Goal: Navigation & Orientation: Find specific page/section

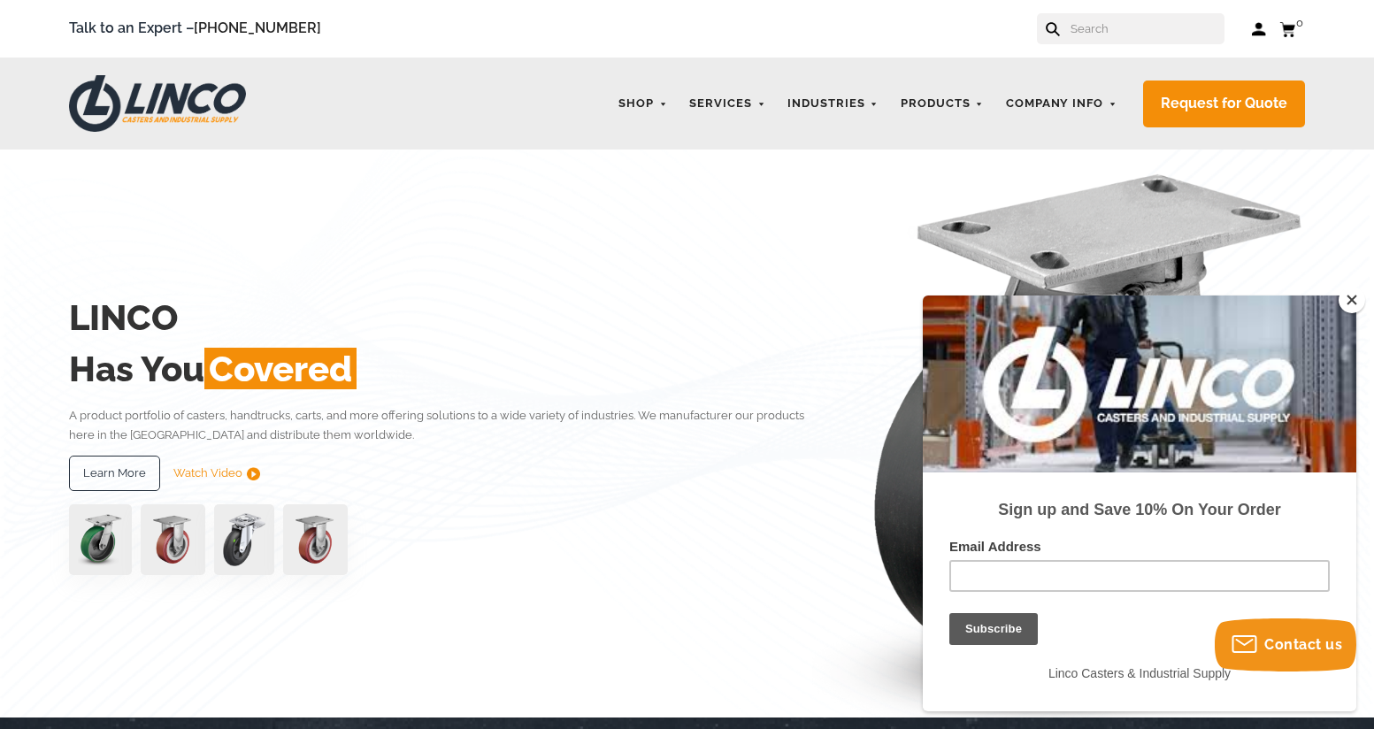
scroll to position [88, 0]
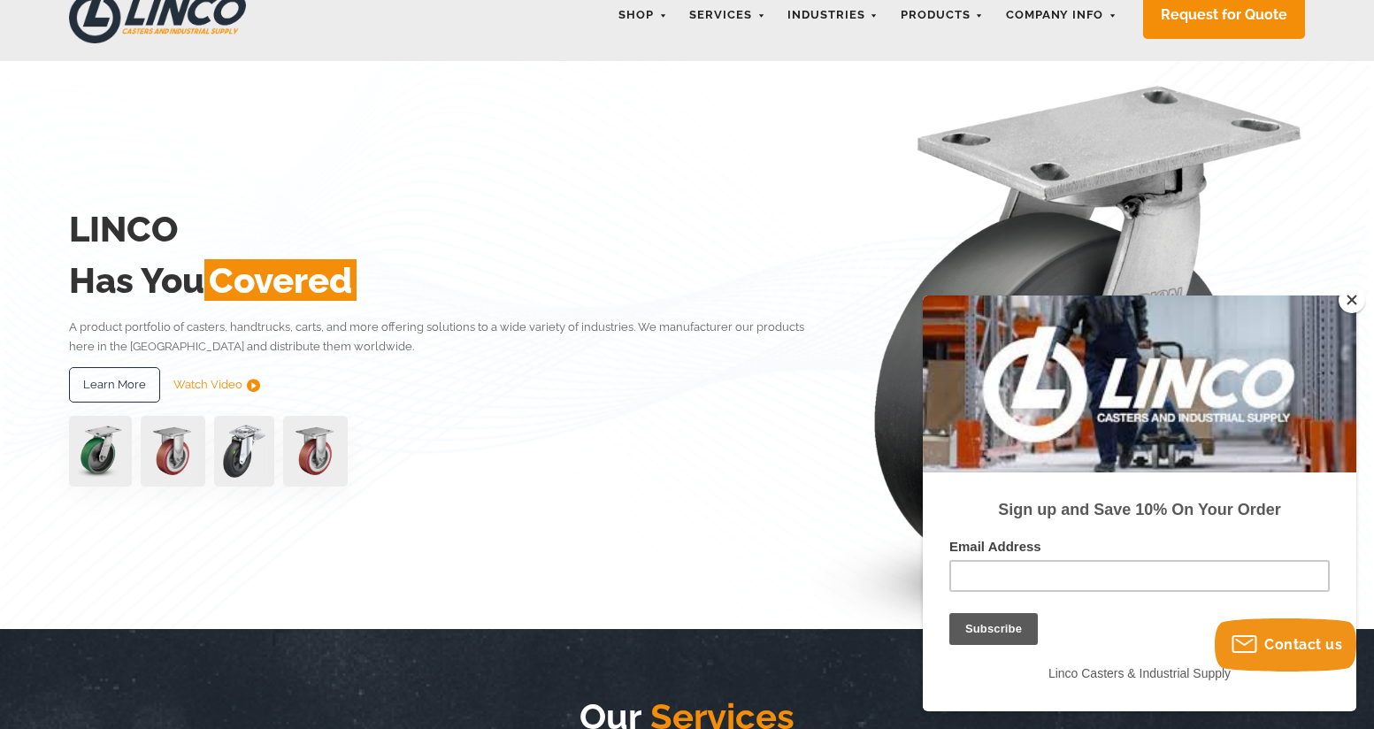
click at [1358, 297] on button "Close" at bounding box center [1352, 300] width 27 height 27
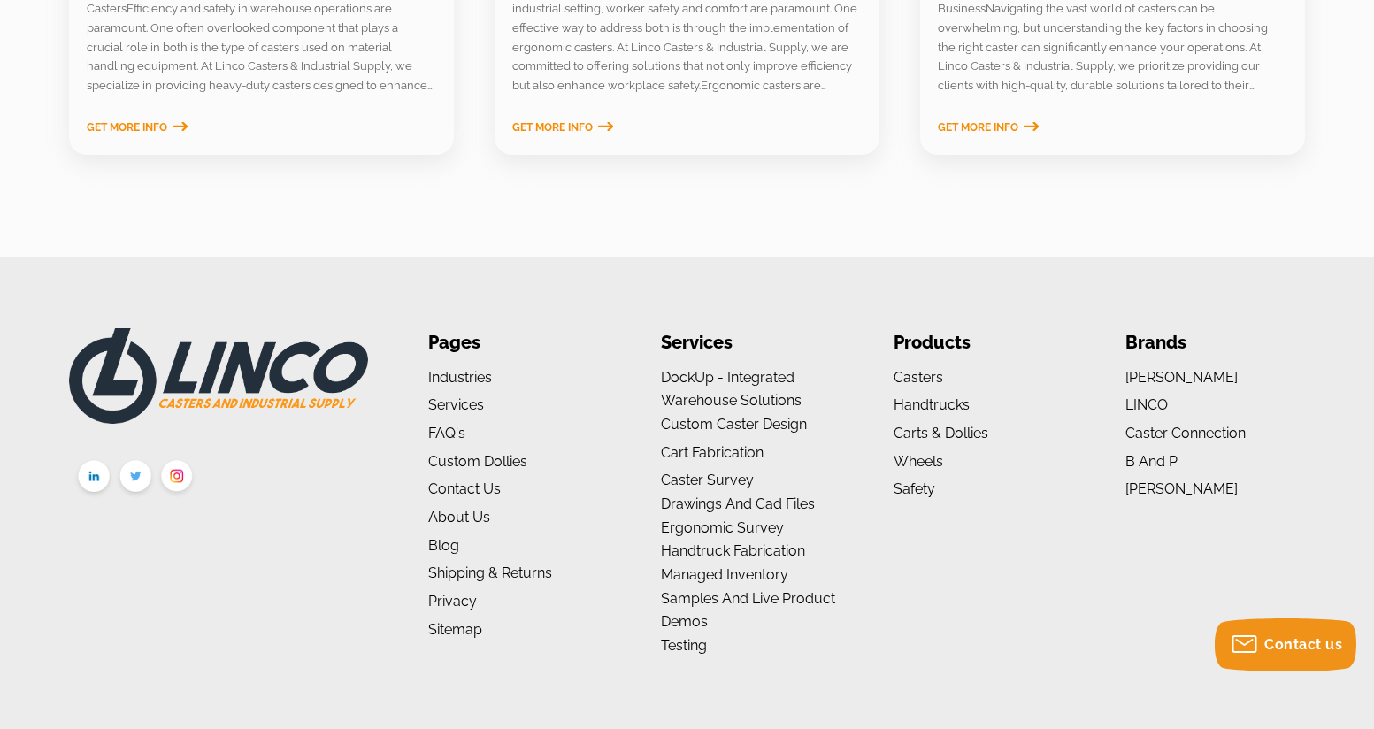
scroll to position [2960, 0]
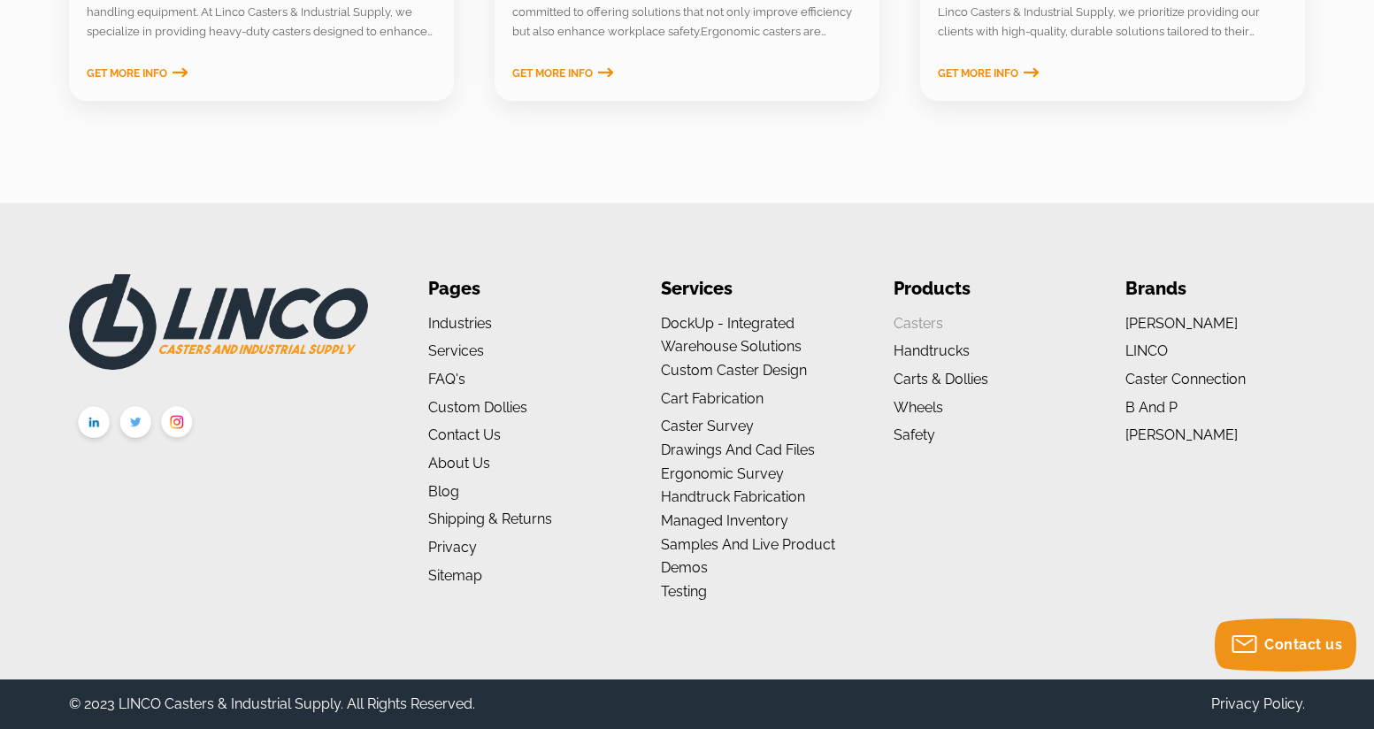
click at [920, 325] on link "Casters" at bounding box center [919, 323] width 50 height 17
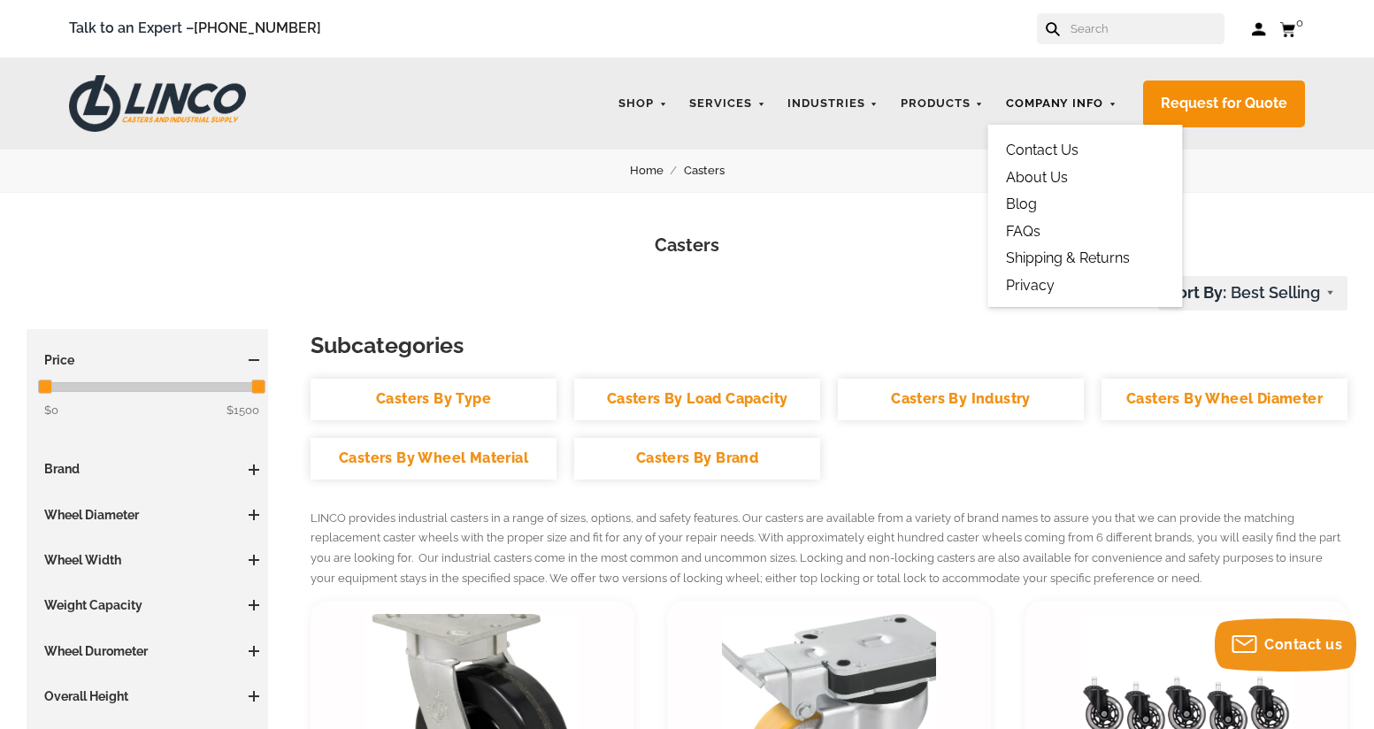
click at [1052, 104] on link "Company Info" at bounding box center [1061, 104] width 129 height 35
click at [1045, 175] on link "About Us" at bounding box center [1037, 177] width 62 height 17
